Goal: Obtain resource: Download file/media

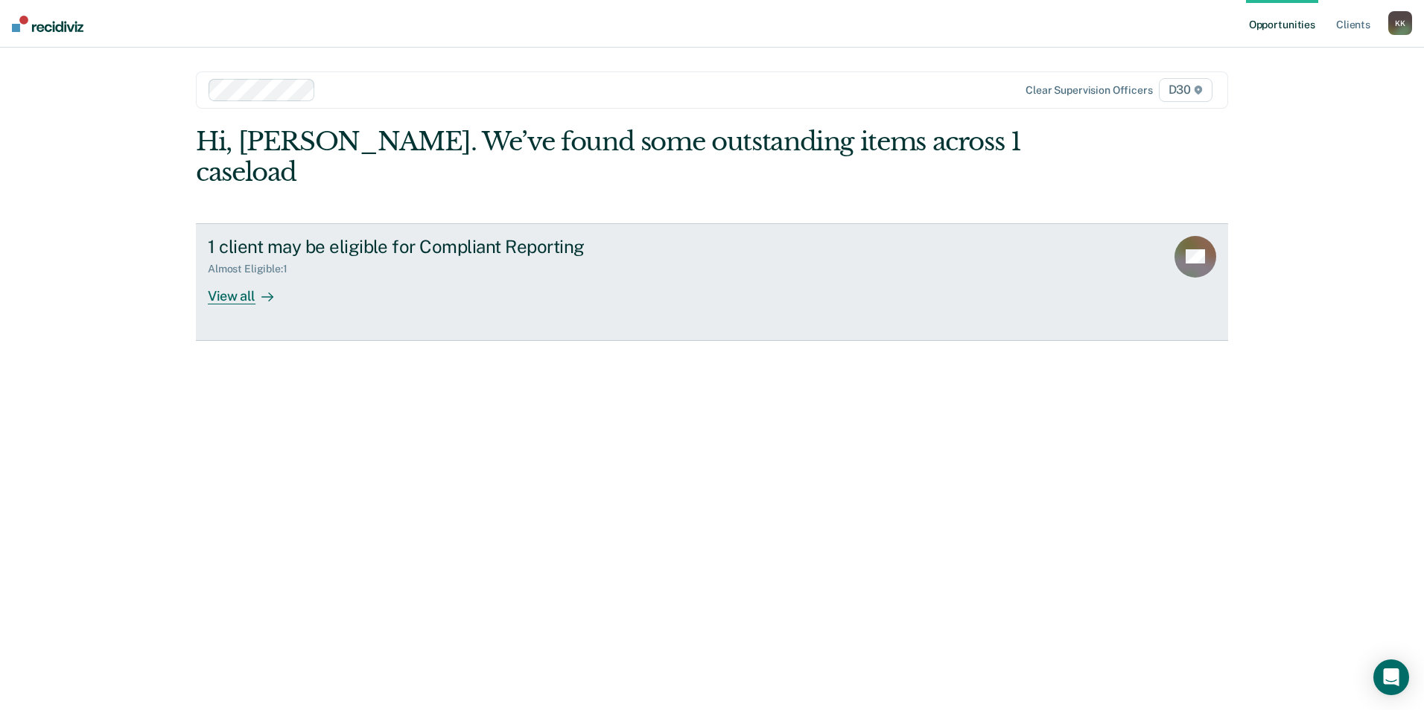
click at [235, 276] on div "View all" at bounding box center [249, 290] width 83 height 29
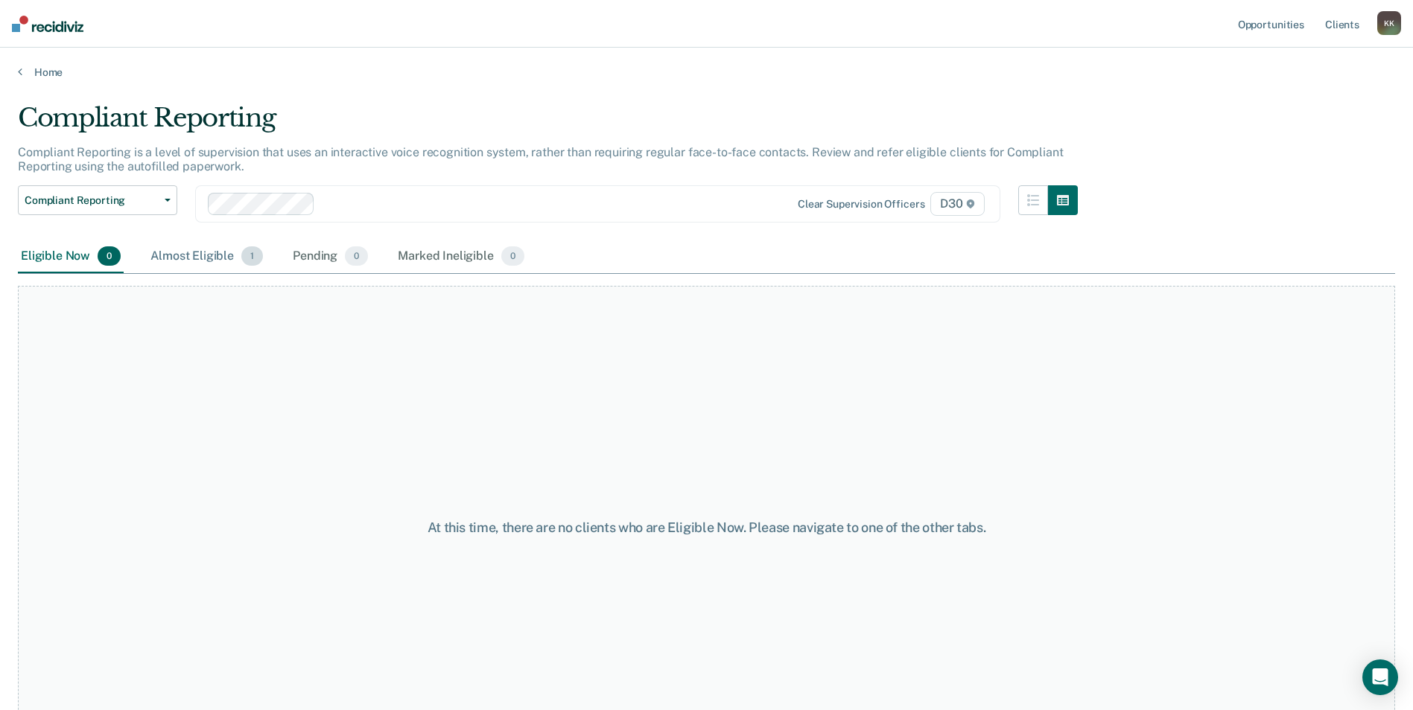
click at [202, 253] on div "Almost Eligible 1" at bounding box center [206, 257] width 118 height 33
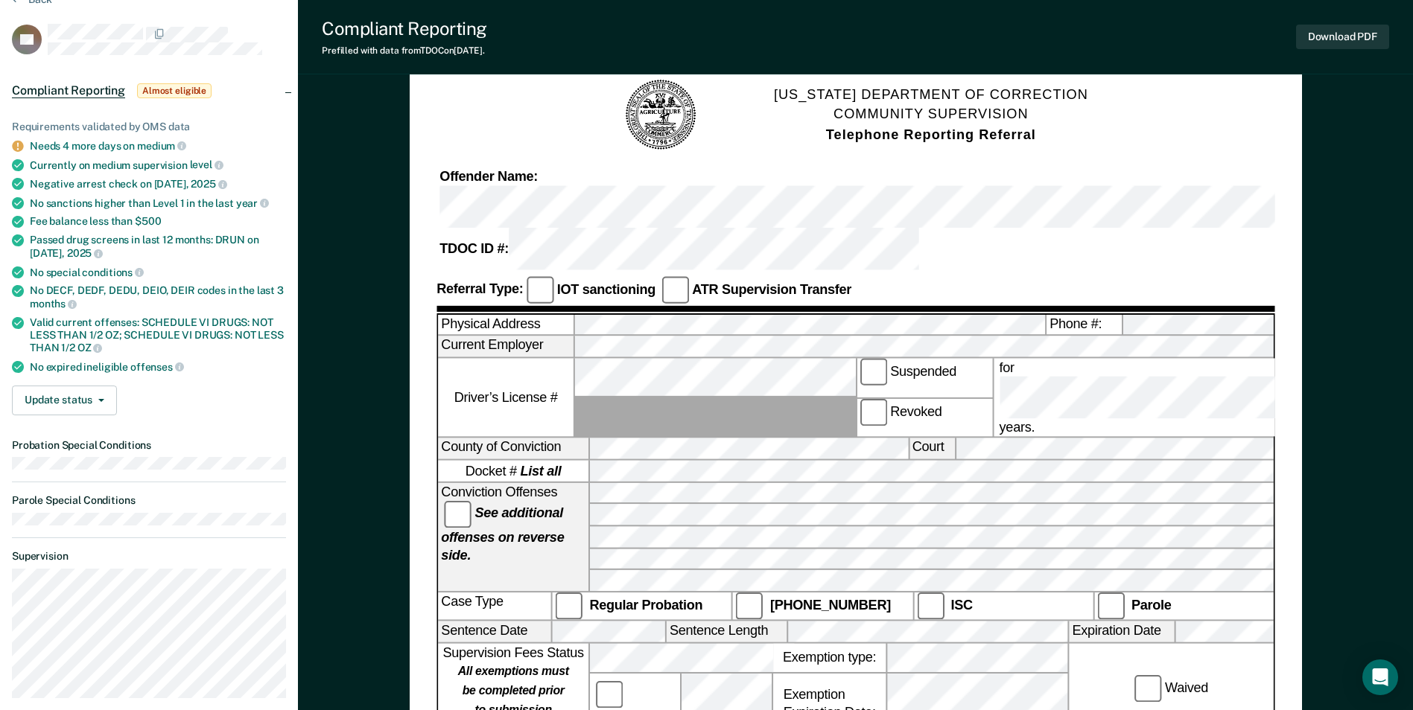
scroll to position [372, 0]
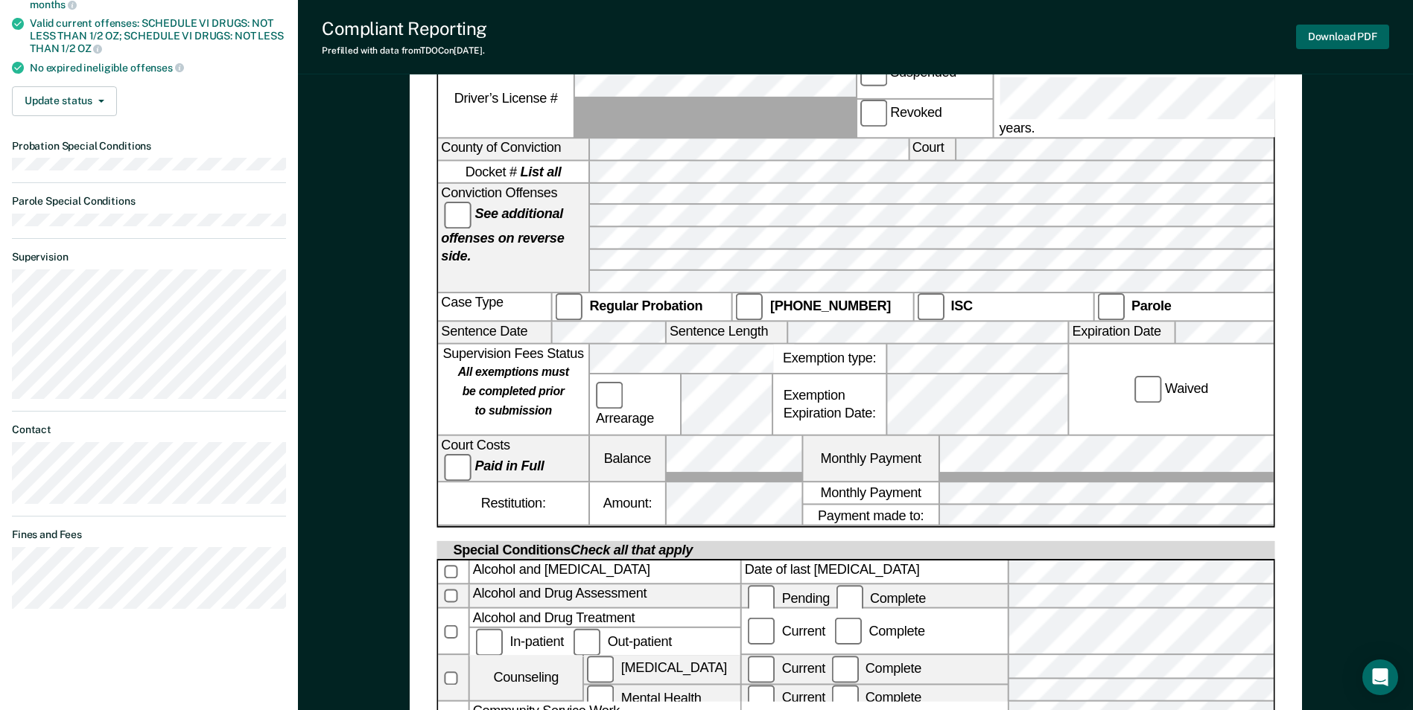
click at [1342, 33] on button "Download PDF" at bounding box center [1342, 37] width 93 height 25
